Goal: Task Accomplishment & Management: Use online tool/utility

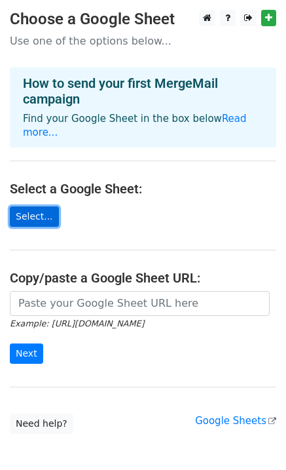
click at [39, 206] on link "Select..." at bounding box center [34, 216] width 49 height 20
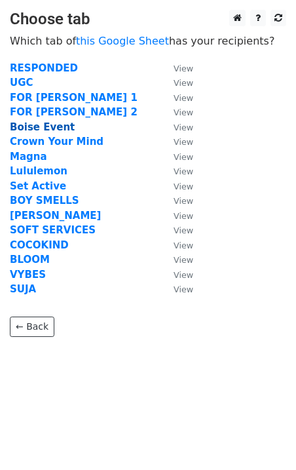
click at [43, 128] on strong "Boise Event" at bounding box center [42, 127] width 65 height 12
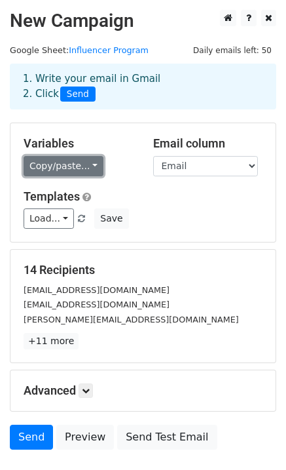
click at [75, 169] on link "Copy/paste..." at bounding box center [64, 166] width 80 height 20
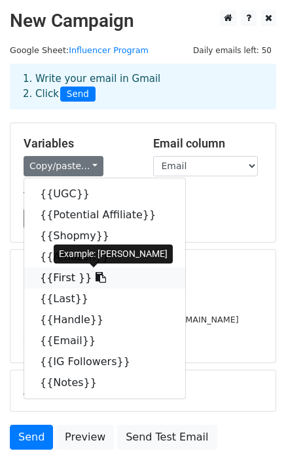
click at [56, 277] on link "{{First }}" at bounding box center [104, 277] width 161 height 21
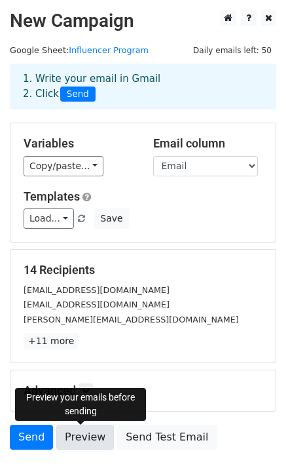
click at [76, 442] on link "Preview" at bounding box center [85, 437] width 58 height 25
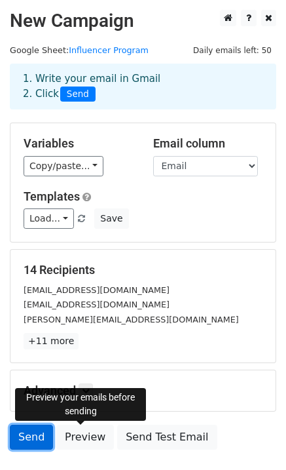
click at [37, 440] on link "Send" at bounding box center [31, 437] width 43 height 25
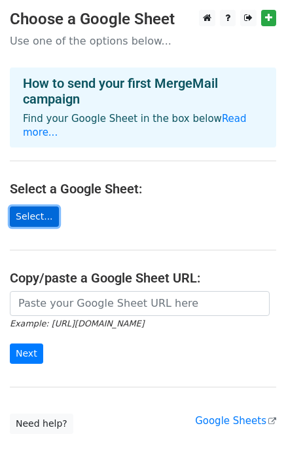
click at [44, 206] on link "Select..." at bounding box center [34, 216] width 49 height 20
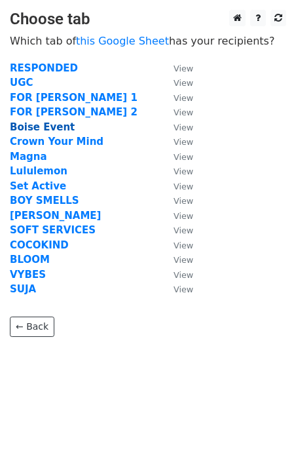
click at [56, 130] on strong "Boise Event" at bounding box center [42, 127] width 65 height 12
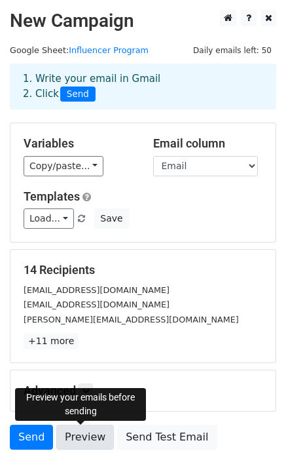
click at [71, 429] on link "Preview" at bounding box center [85, 437] width 58 height 25
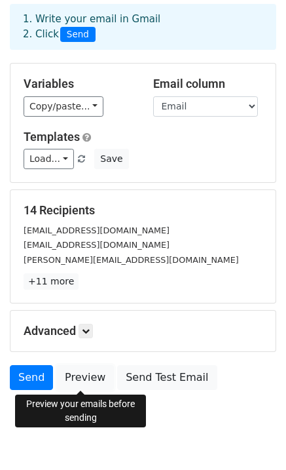
scroll to position [60, 0]
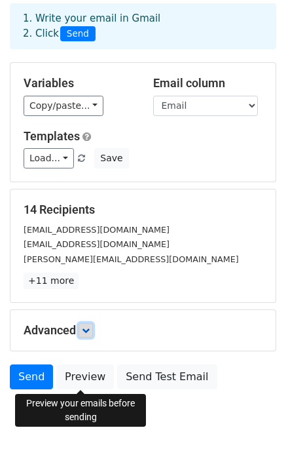
click at [87, 331] on icon at bounding box center [86, 330] width 8 height 8
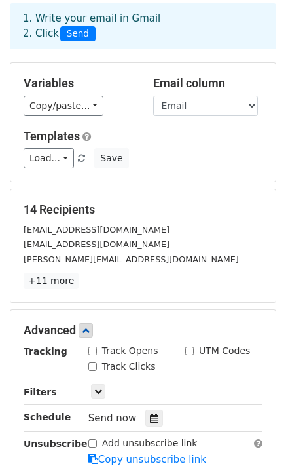
drag, startPoint x: 92, startPoint y: 350, endPoint x: 94, endPoint y: 357, distance: 7.5
click at [92, 352] on input "Track Opens" at bounding box center [92, 351] width 9 height 9
checkbox input "true"
click at [94, 364] on input "Track Clicks" at bounding box center [92, 366] width 9 height 9
checkbox input "true"
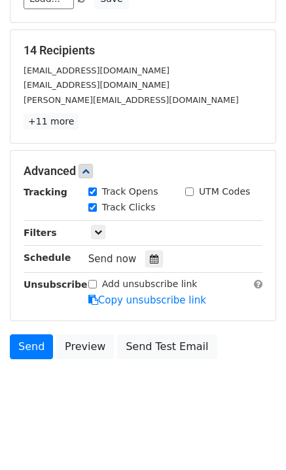
scroll to position [220, 0]
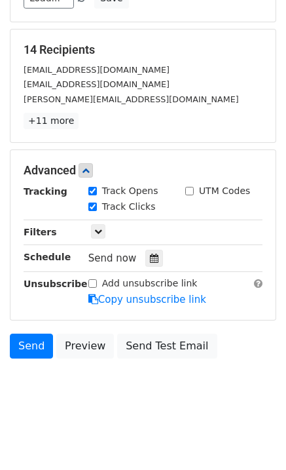
click at [208, 408] on body "New Campaign Daily emails left: 50 Google Sheet: Influencer Program 1. Write yo…" at bounding box center [143, 104] width 286 height 628
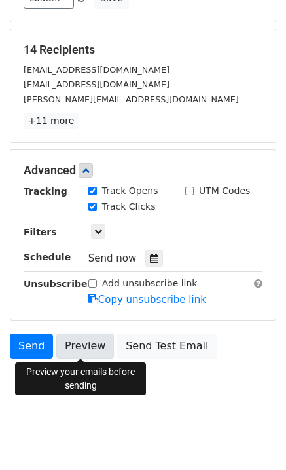
click at [67, 343] on link "Preview" at bounding box center [85, 346] width 58 height 25
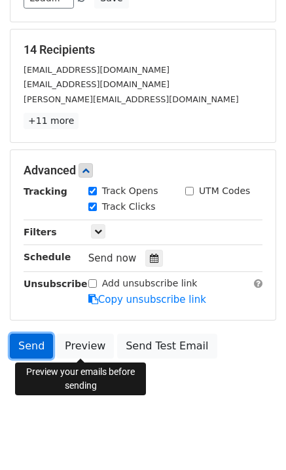
click at [36, 346] on link "Send" at bounding box center [31, 346] width 43 height 25
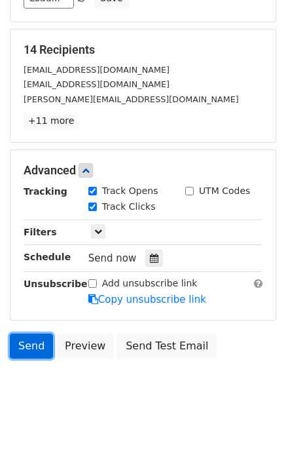
click at [30, 341] on link "Send" at bounding box center [31, 346] width 43 height 25
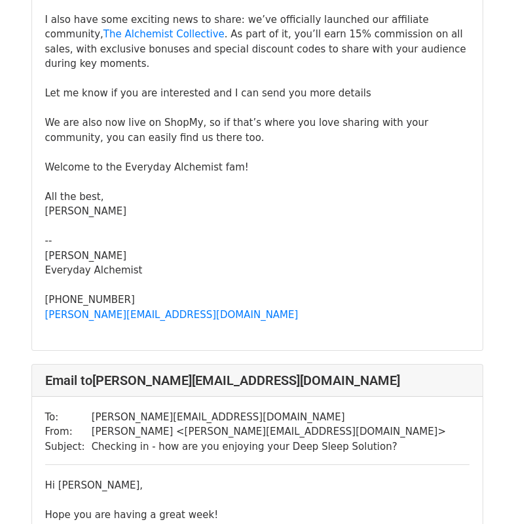
scroll to position [1073, 0]
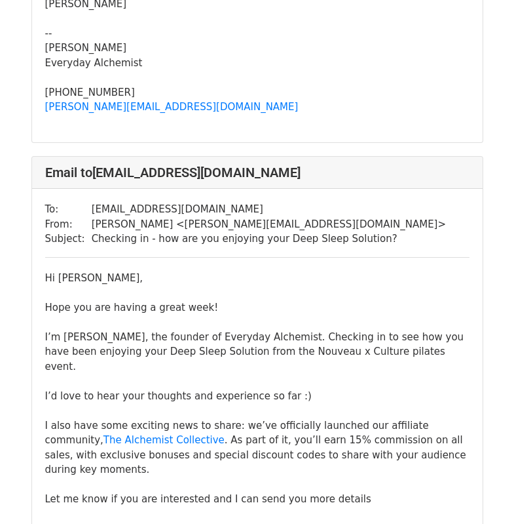
scroll to position [553, 0]
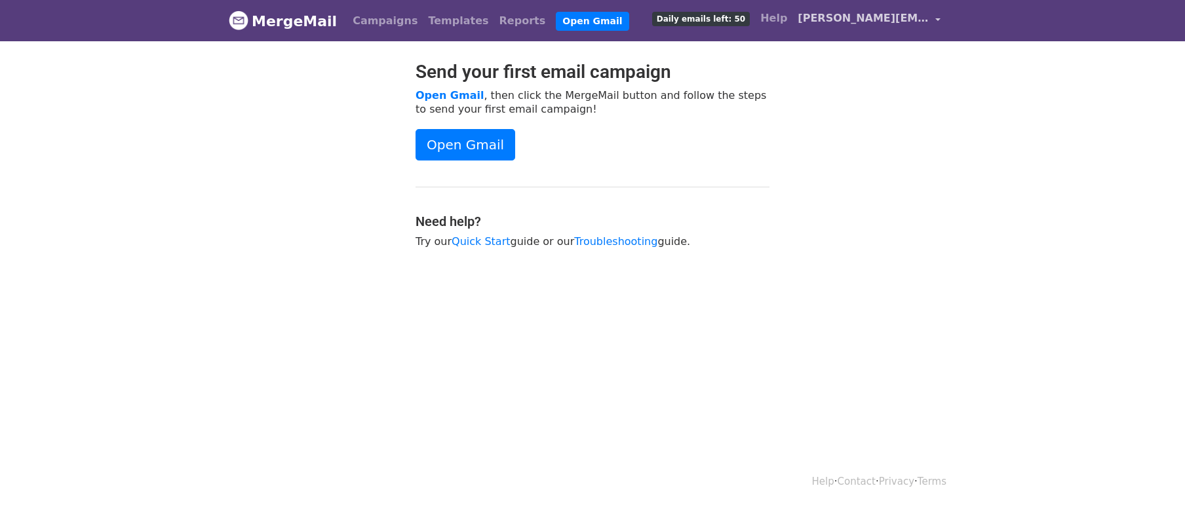
click at [823, 17] on span "[PERSON_NAME][EMAIL_ADDRESS][DOMAIN_NAME]" at bounding box center [862, 18] width 131 height 16
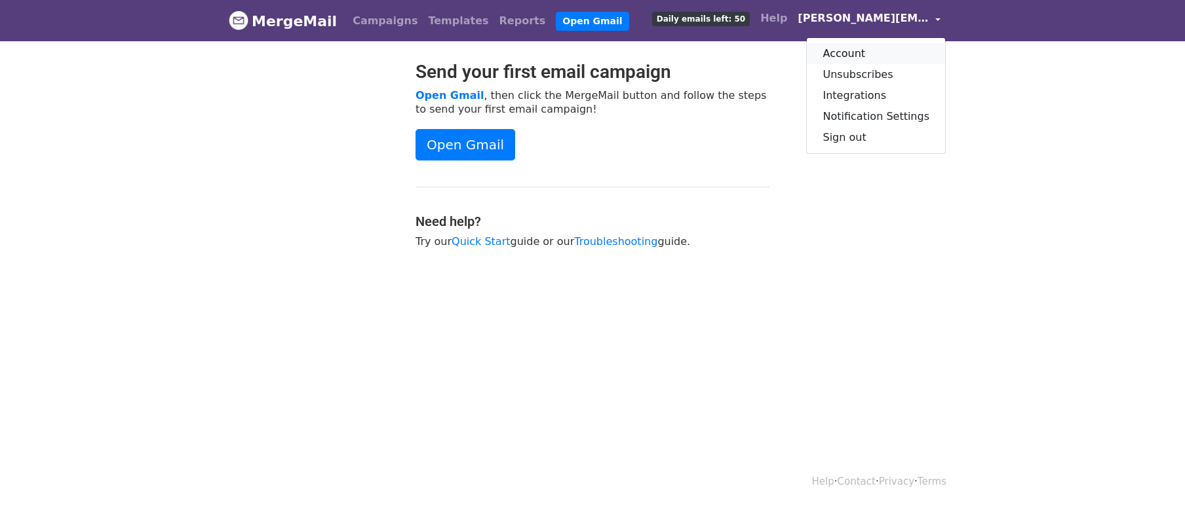
click at [830, 56] on link "Account" at bounding box center [876, 53] width 138 height 21
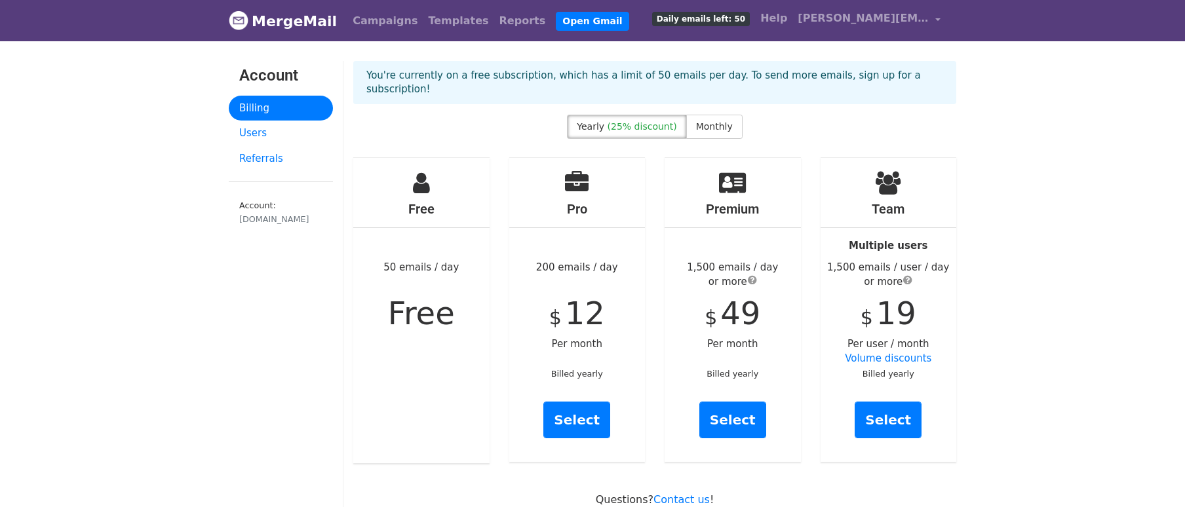
click at [442, 22] on link "Templates" at bounding box center [458, 21] width 71 height 26
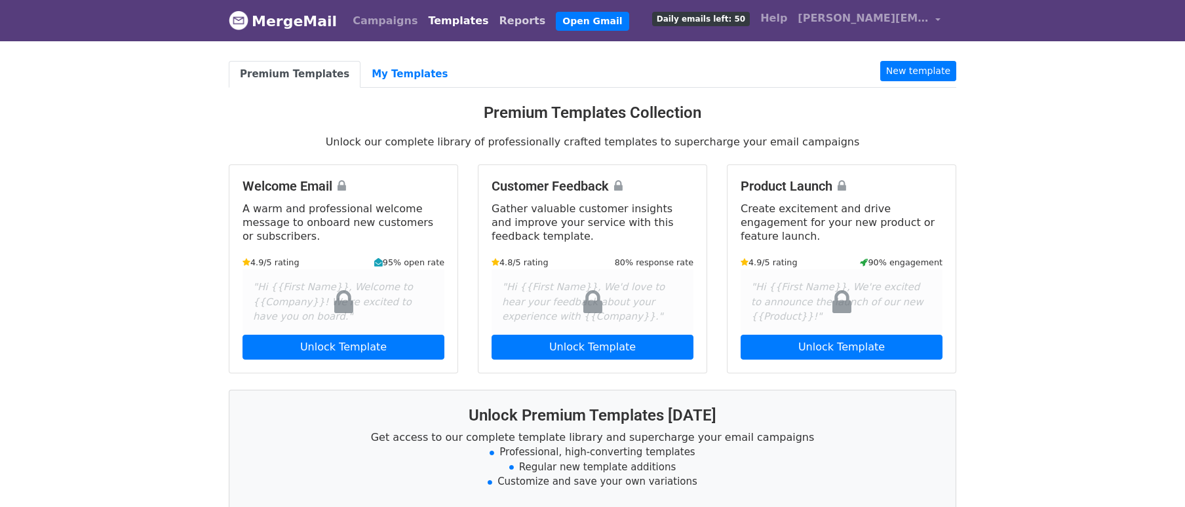
click at [494, 15] on link "Reports" at bounding box center [522, 21] width 57 height 26
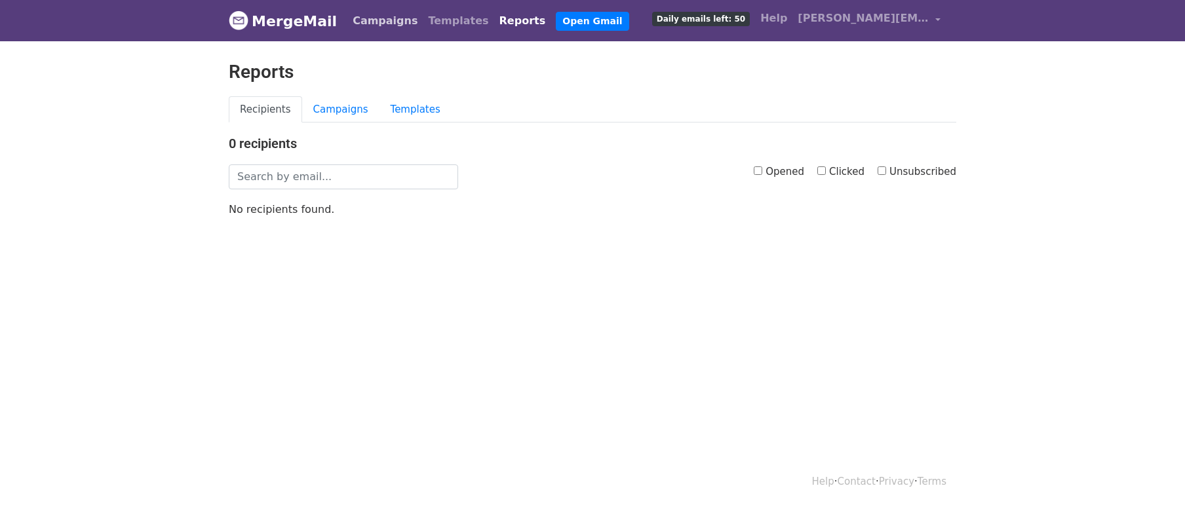
click at [353, 26] on link "Campaigns" at bounding box center [384, 21] width 75 height 26
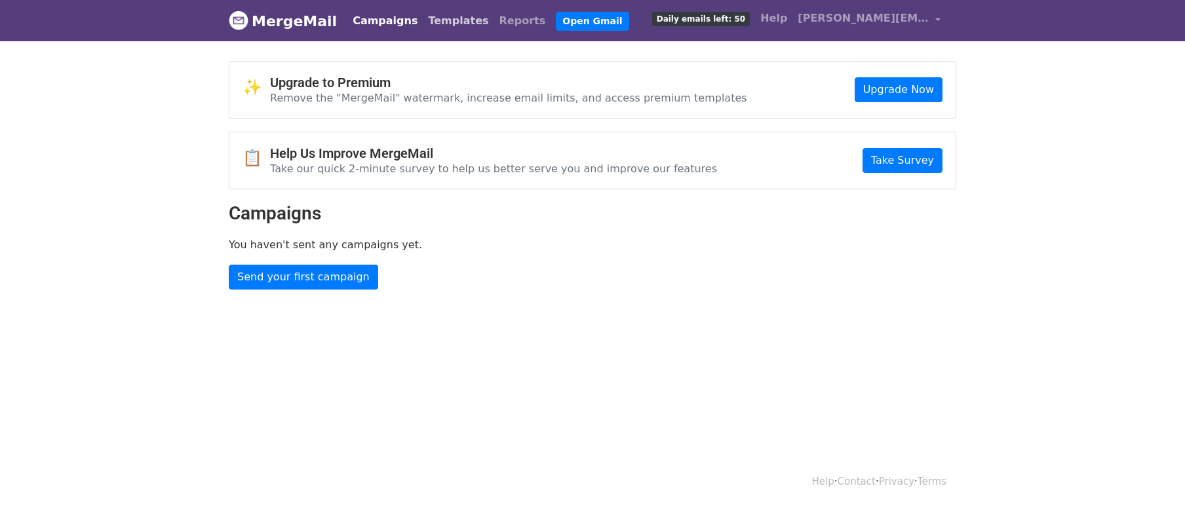
click at [423, 15] on link "Templates" at bounding box center [458, 21] width 71 height 26
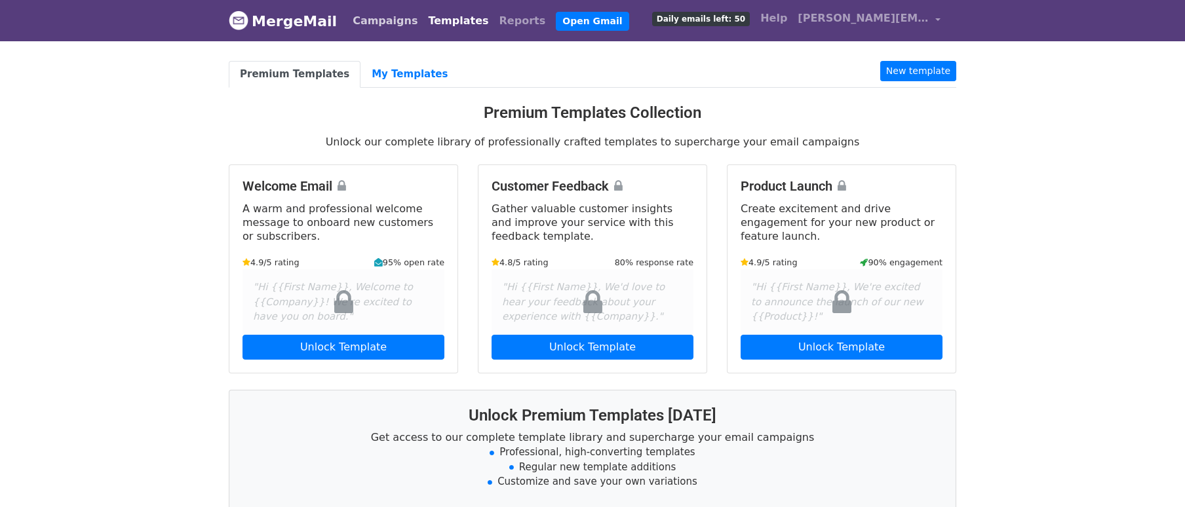
click at [370, 29] on link "Campaigns" at bounding box center [384, 21] width 75 height 26
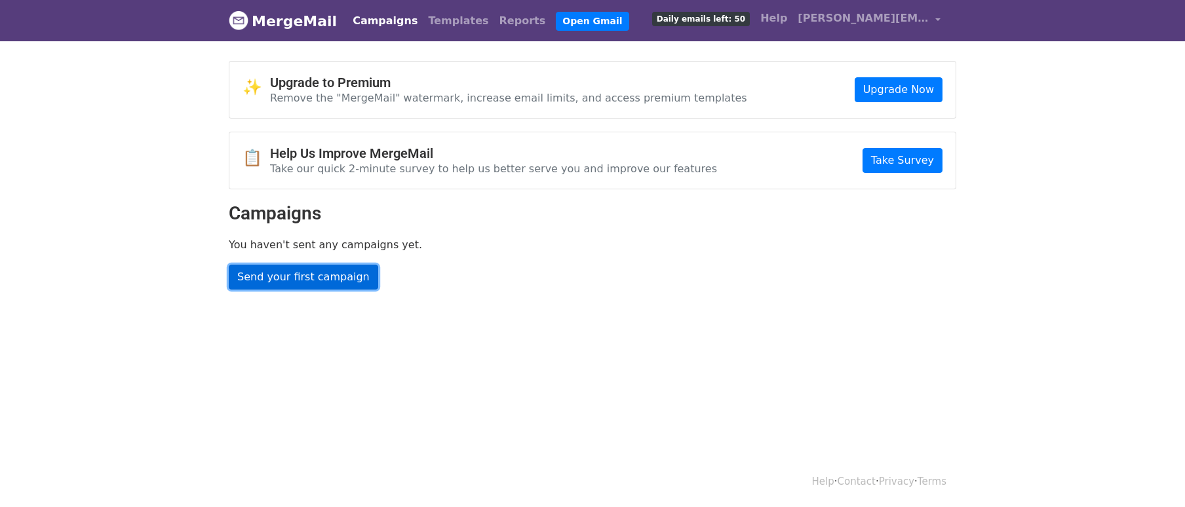
click at [281, 275] on link "Send your first campaign" at bounding box center [303, 277] width 149 height 25
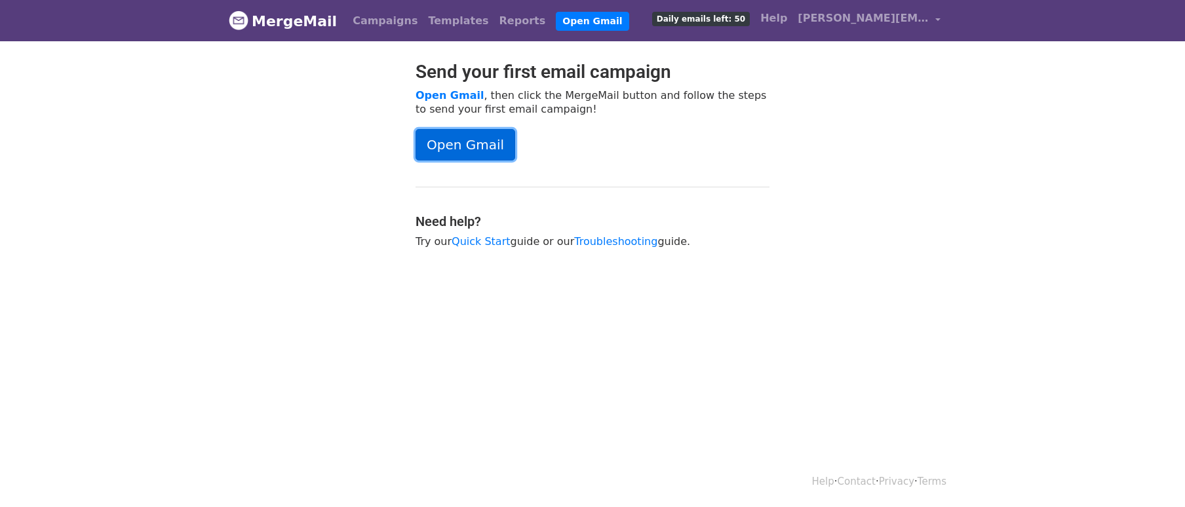
click at [479, 149] on link "Open Gmail" at bounding box center [465, 144] width 100 height 31
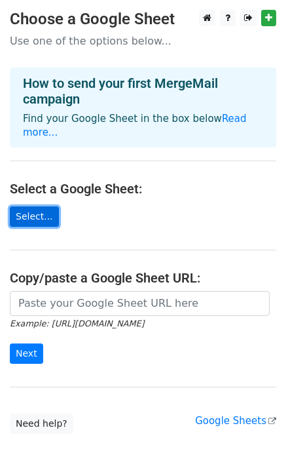
click at [40, 206] on link "Select..." at bounding box center [34, 216] width 49 height 20
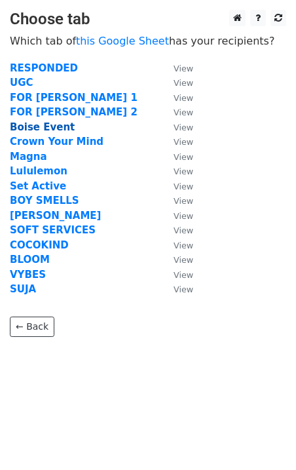
click at [35, 126] on strong "Boise Event" at bounding box center [42, 127] width 65 height 12
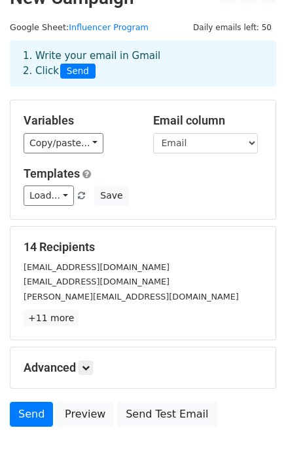
scroll to position [92, 0]
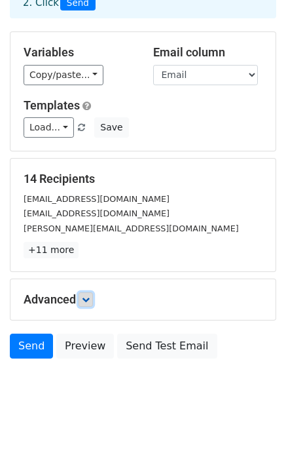
click at [90, 299] on icon at bounding box center [86, 300] width 8 height 8
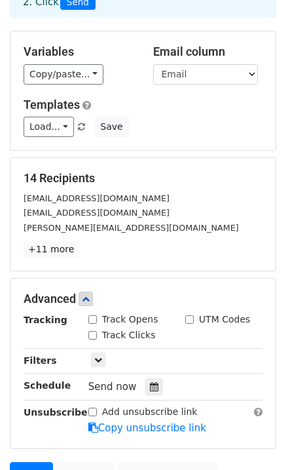
click at [95, 319] on input "Track Opens" at bounding box center [92, 319] width 9 height 9
checkbox input "true"
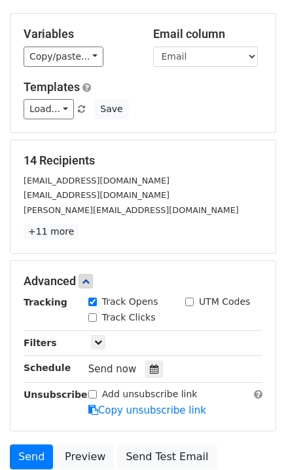
scroll to position [144, 0]
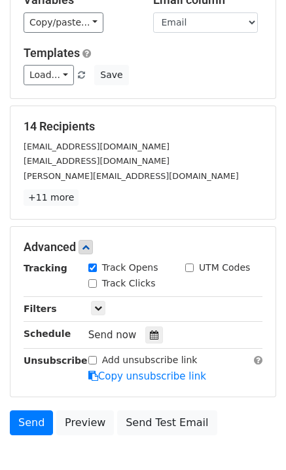
click at [91, 282] on input "Track Clicks" at bounding box center [92, 283] width 9 height 9
checkbox input "true"
click at [219, 178] on div "TINA@TMTVTALENT.COM" at bounding box center [143, 175] width 259 height 15
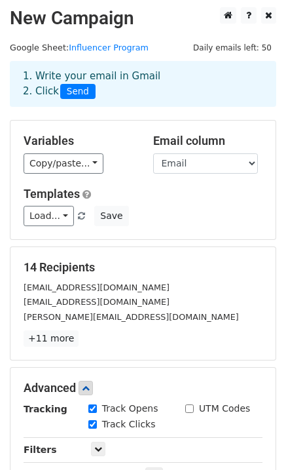
scroll to position [0, 0]
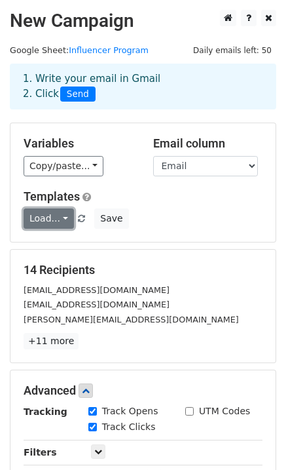
click at [65, 221] on link "Load..." at bounding box center [49, 218] width 50 height 20
click at [200, 214] on div "Load... No templates saved Save" at bounding box center [143, 218] width 259 height 20
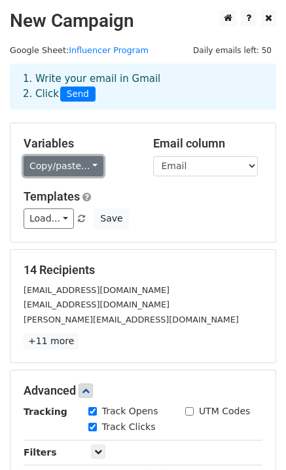
click at [63, 166] on link "Copy/paste..." at bounding box center [64, 166] width 80 height 20
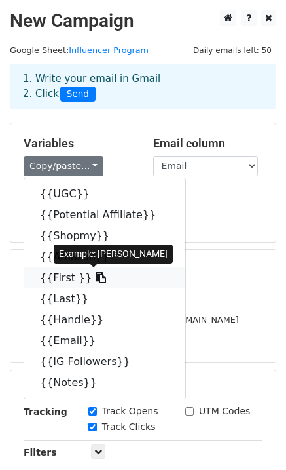
click at [96, 273] on icon at bounding box center [101, 277] width 10 height 10
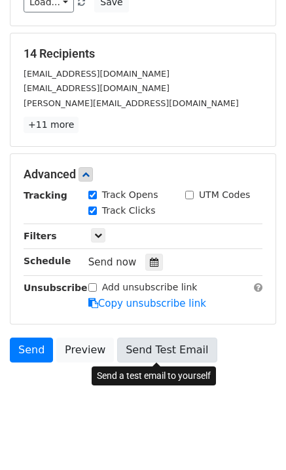
scroll to position [217, 0]
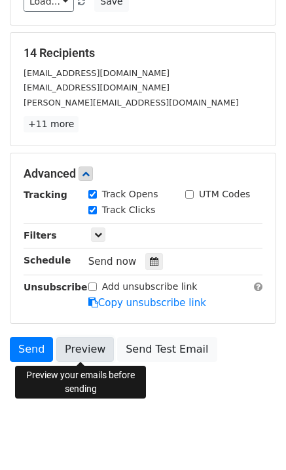
click at [86, 348] on link "Preview" at bounding box center [85, 349] width 58 height 25
click at [79, 349] on link "Preview" at bounding box center [85, 349] width 58 height 25
click at [73, 426] on html "New Campaign Daily emails left: 50 Google Sheet: Influencer Program 1. Write yo…" at bounding box center [143, 128] width 286 height 690
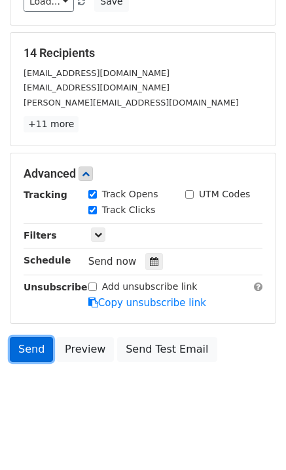
click at [28, 343] on link "Send" at bounding box center [31, 349] width 43 height 25
click at [33, 350] on link "Send" at bounding box center [31, 349] width 43 height 25
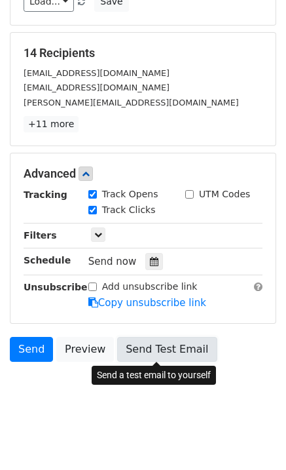
click at [168, 351] on link "Send Test Email" at bounding box center [167, 349] width 100 height 25
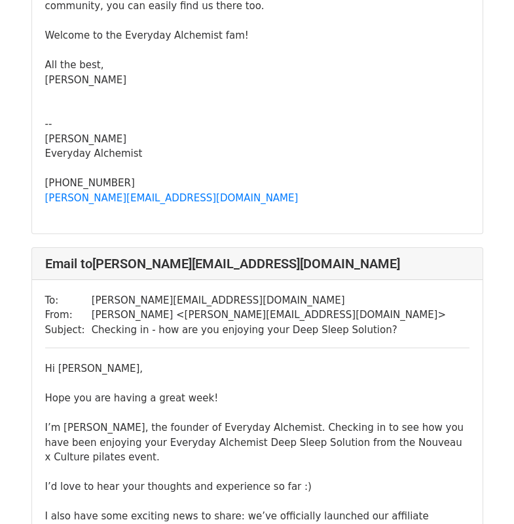
scroll to position [1103, 0]
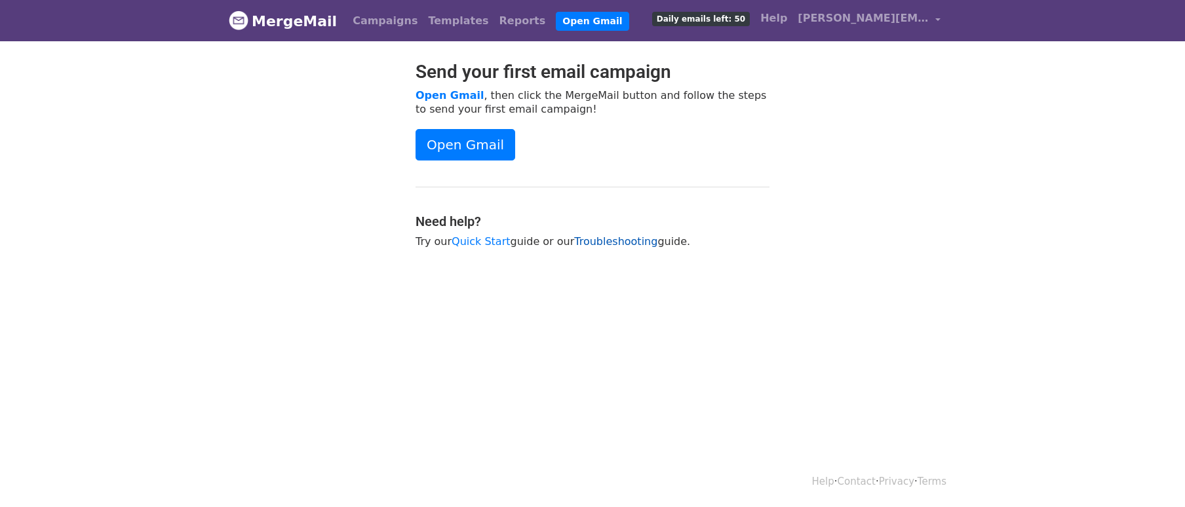
click at [590, 241] on link "Troubleshooting" at bounding box center [615, 241] width 83 height 12
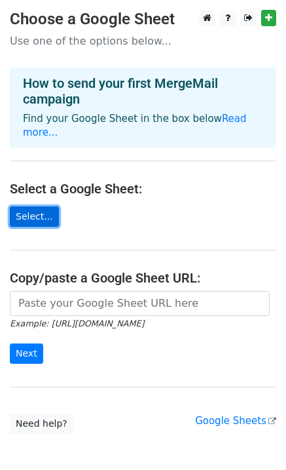
click at [35, 206] on link "Select..." at bounding box center [34, 216] width 49 height 20
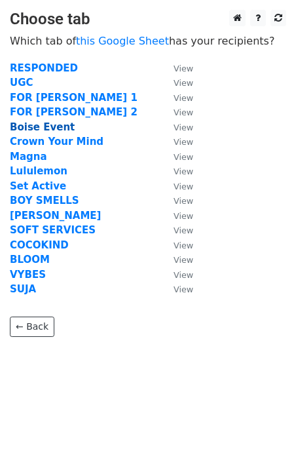
click at [52, 126] on strong "Boise Event" at bounding box center [42, 127] width 65 height 12
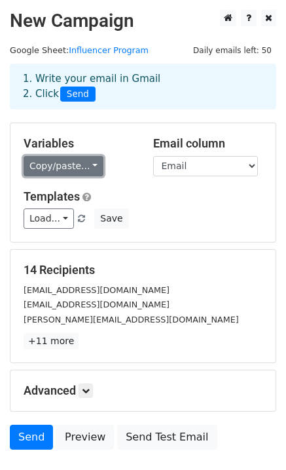
click at [66, 170] on link "Copy/paste..." at bounding box center [64, 166] width 80 height 20
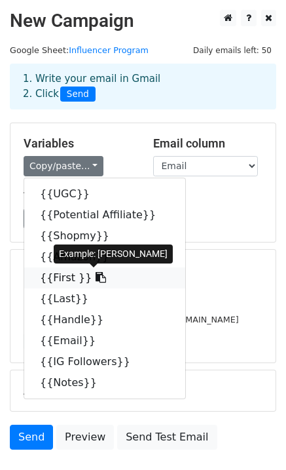
click at [96, 278] on icon at bounding box center [101, 277] width 10 height 10
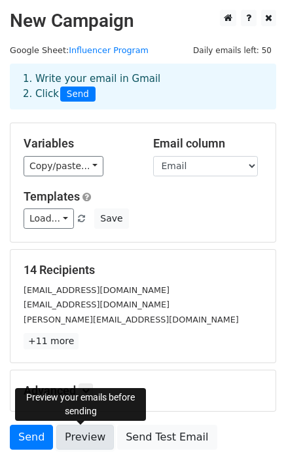
click at [80, 437] on link "Preview" at bounding box center [85, 437] width 58 height 25
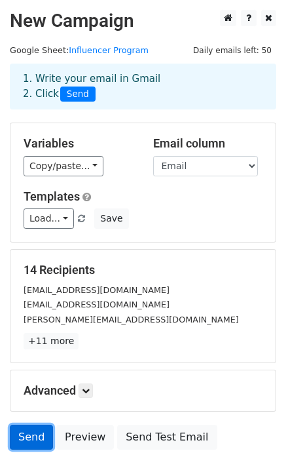
click at [34, 442] on link "Send" at bounding box center [31, 437] width 43 height 25
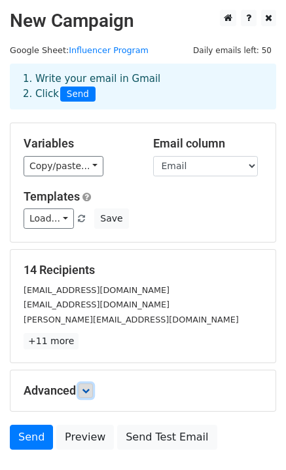
click at [83, 391] on link at bounding box center [86, 390] width 14 height 14
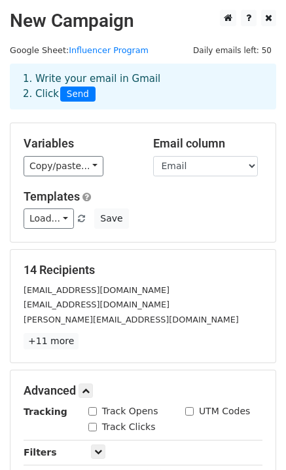
click at [92, 412] on input "Track Opens" at bounding box center [92, 411] width 9 height 9
checkbox input "true"
click at [92, 427] on input "Track Clicks" at bounding box center [92, 427] width 9 height 9
checkbox input "true"
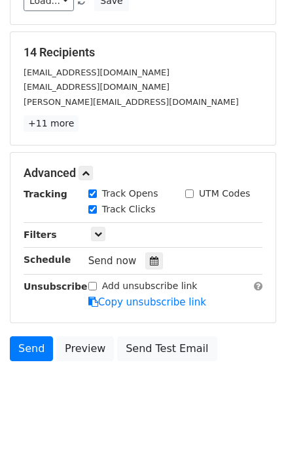
scroll to position [218, 0]
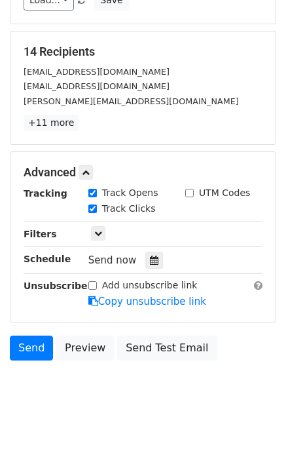
click at [130, 408] on body "New Campaign Daily emails left: 50 Google Sheet: Influencer Program 1. Write yo…" at bounding box center [143, 106] width 286 height 628
click at [26, 349] on link "Send" at bounding box center [31, 348] width 43 height 25
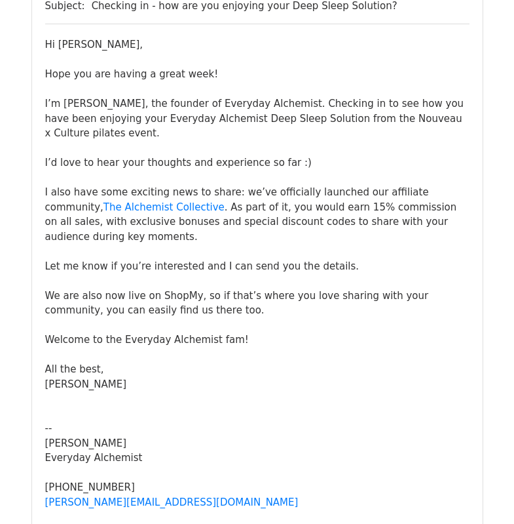
scroll to position [800, 0]
